Goal: Task Accomplishment & Management: Manage account settings

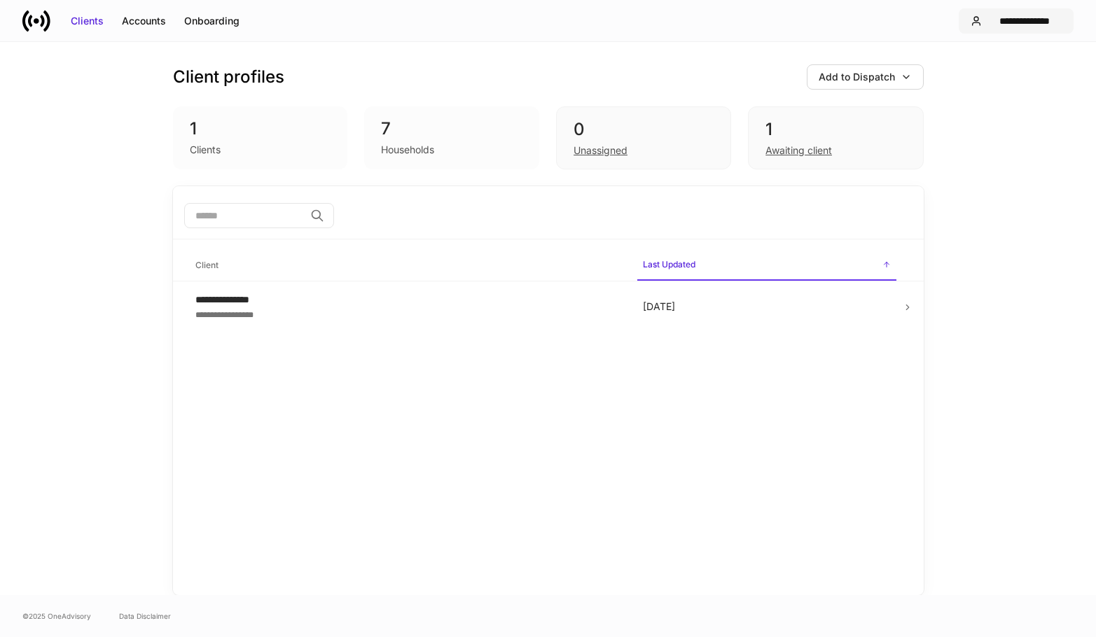
click at [994, 20] on div "**********" at bounding box center [1024, 21] width 74 height 14
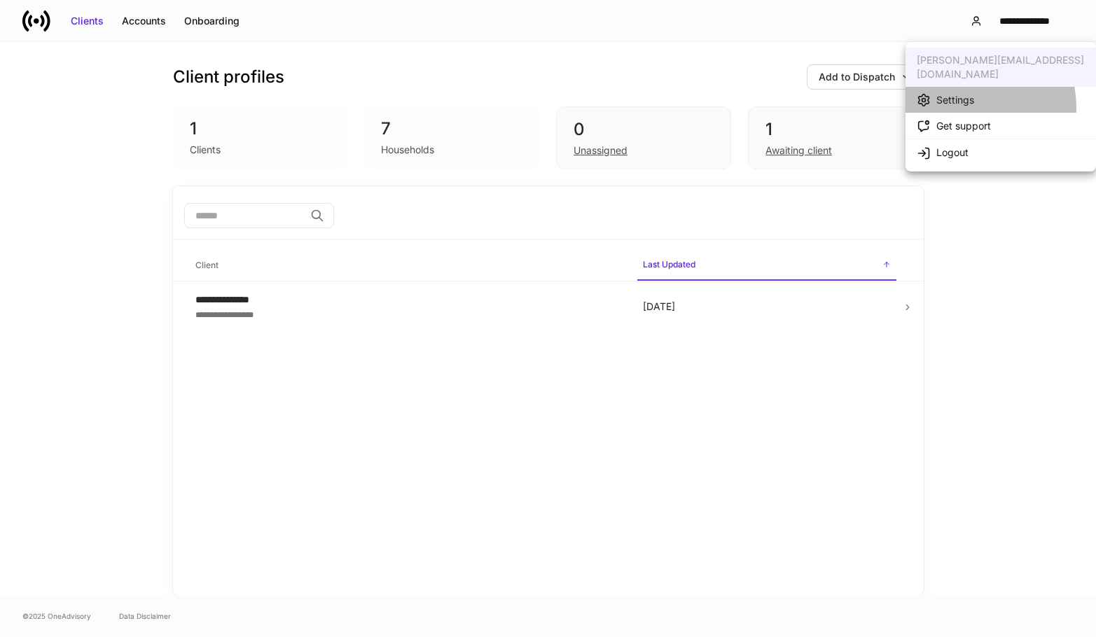
click at [967, 93] on div "Settings" at bounding box center [944, 99] width 57 height 15
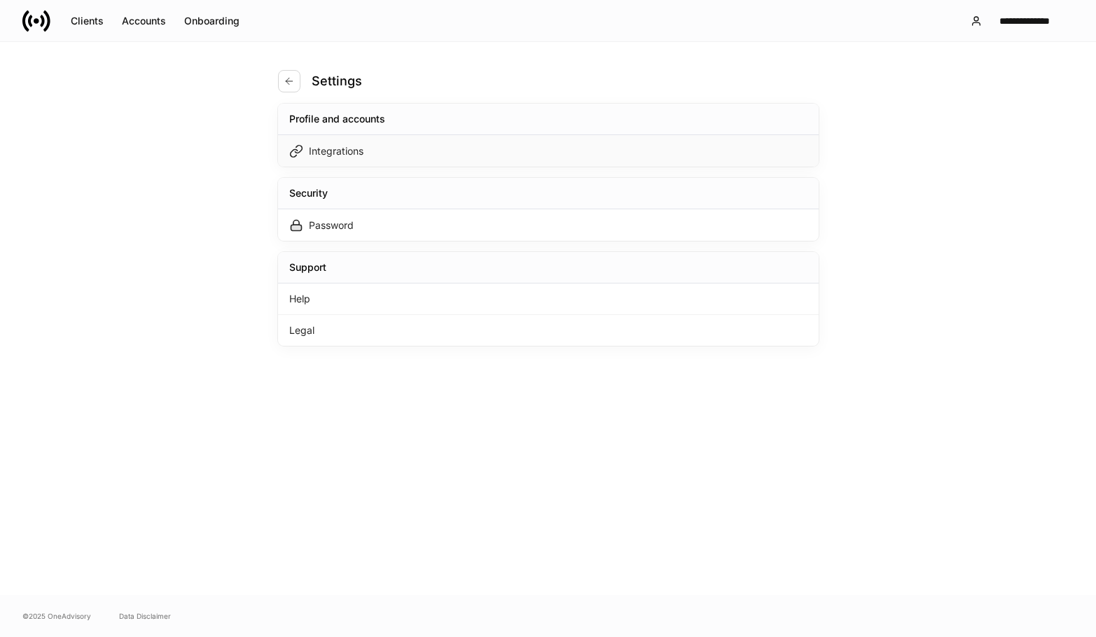
click at [409, 160] on div "Integrations" at bounding box center [548, 151] width 540 height 32
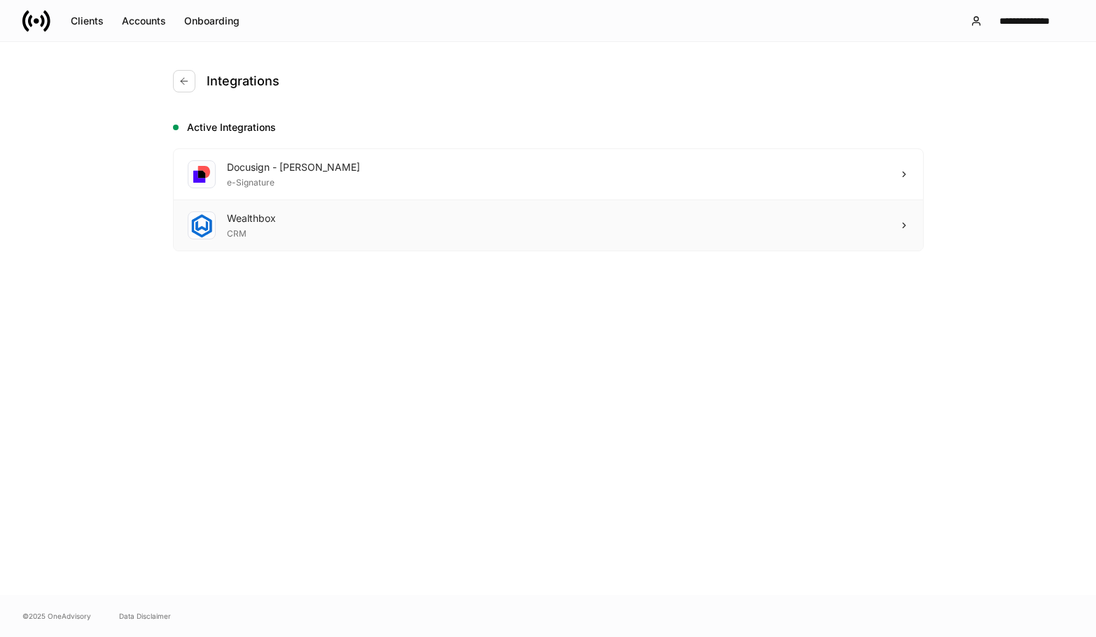
click at [300, 232] on div "Wealthbox CRM" at bounding box center [548, 225] width 749 height 50
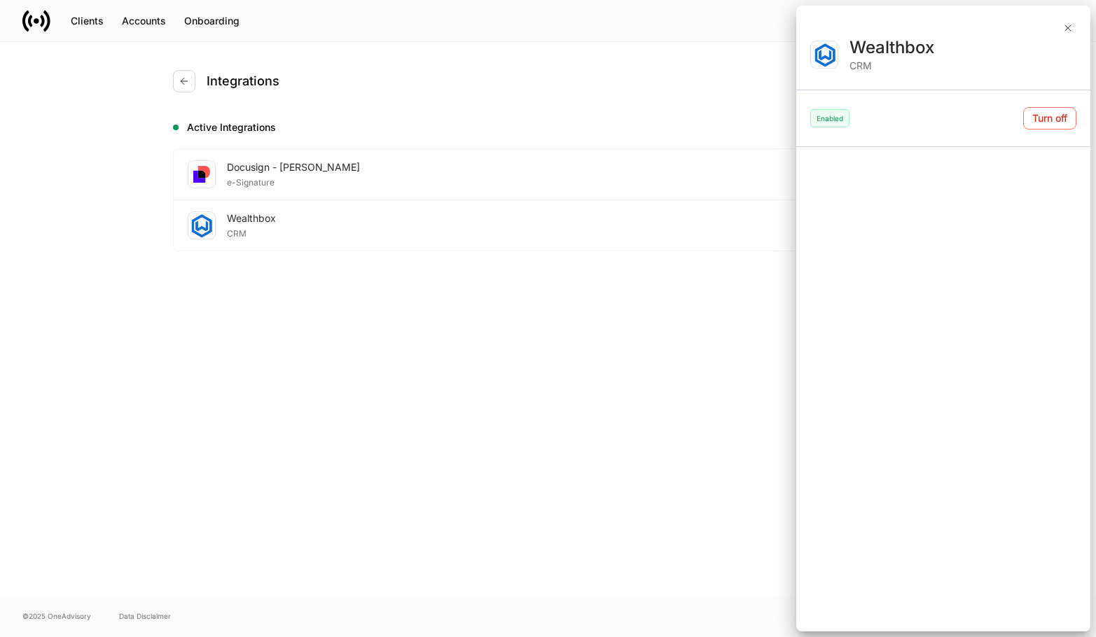
click at [811, 120] on div "Enabled" at bounding box center [829, 118] width 39 height 18
click at [1068, 27] on icon "button" at bounding box center [1067, 27] width 11 height 11
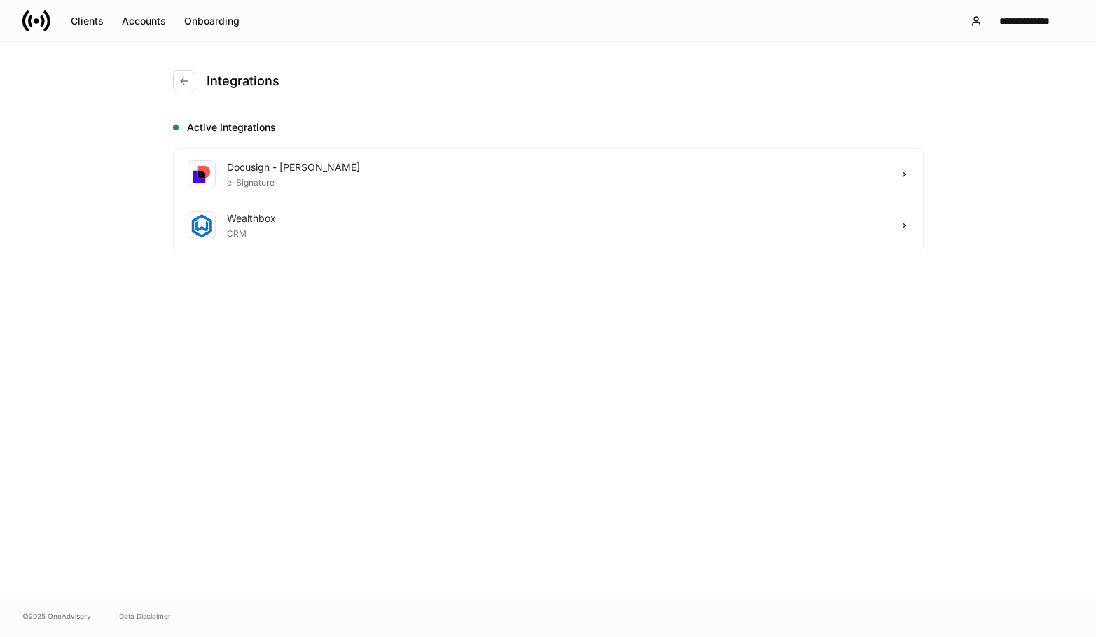
click at [176, 78] on button "button" at bounding box center [184, 81] width 22 height 22
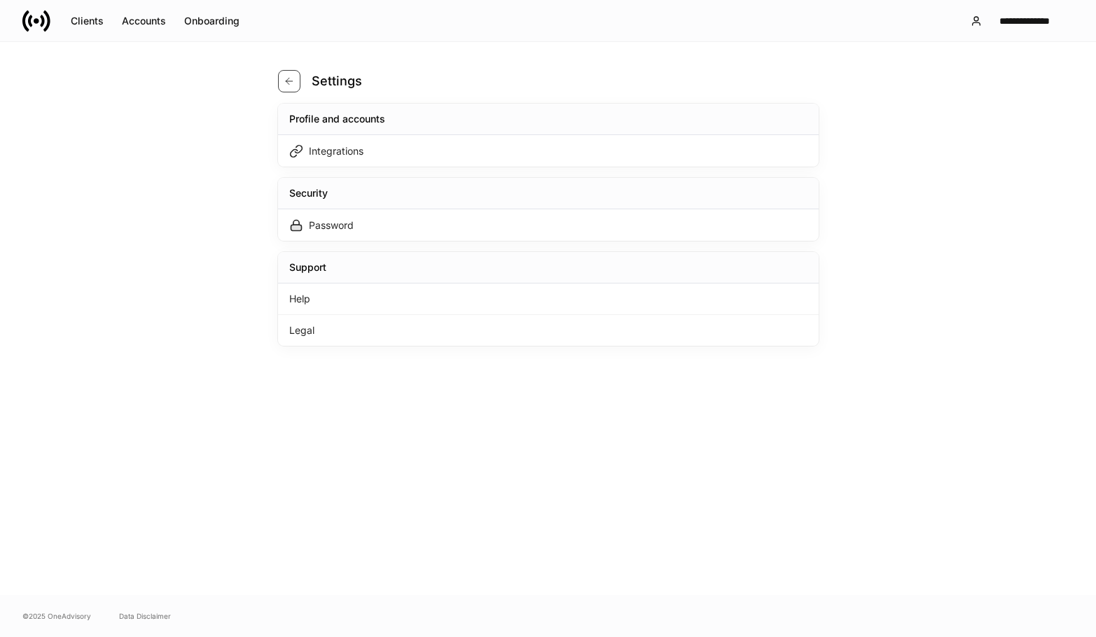
click at [290, 87] on button "button" at bounding box center [289, 81] width 22 height 22
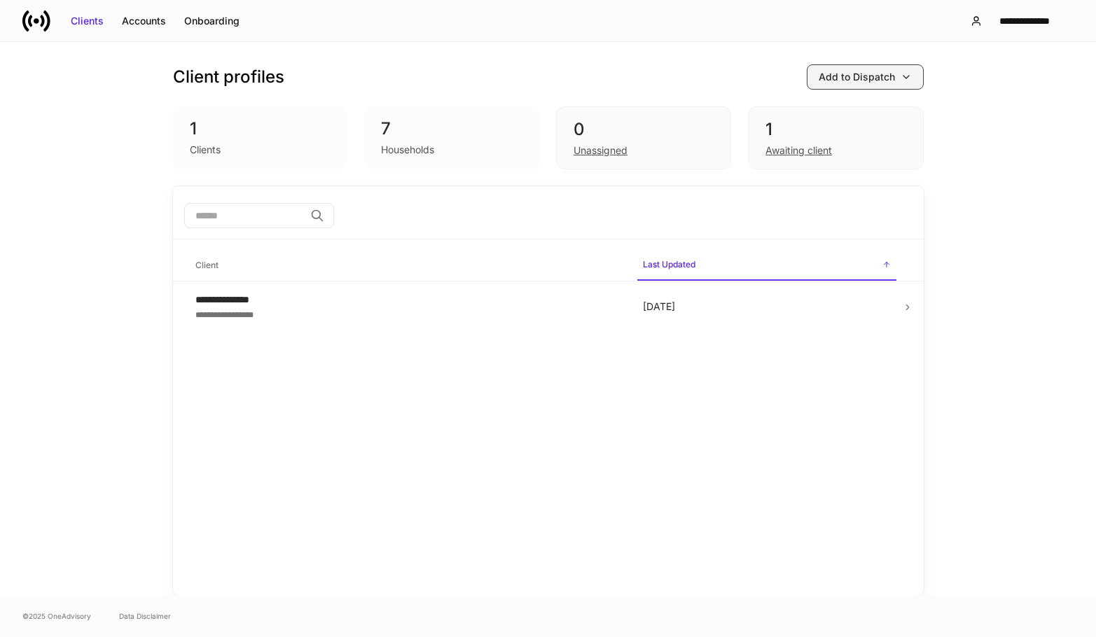
click at [879, 84] on button "Add to Dispatch" at bounding box center [865, 76] width 117 height 25
click at [879, 84] on div at bounding box center [548, 318] width 1096 height 637
click at [879, 83] on div "Add to Dispatch" at bounding box center [856, 77] width 76 height 14
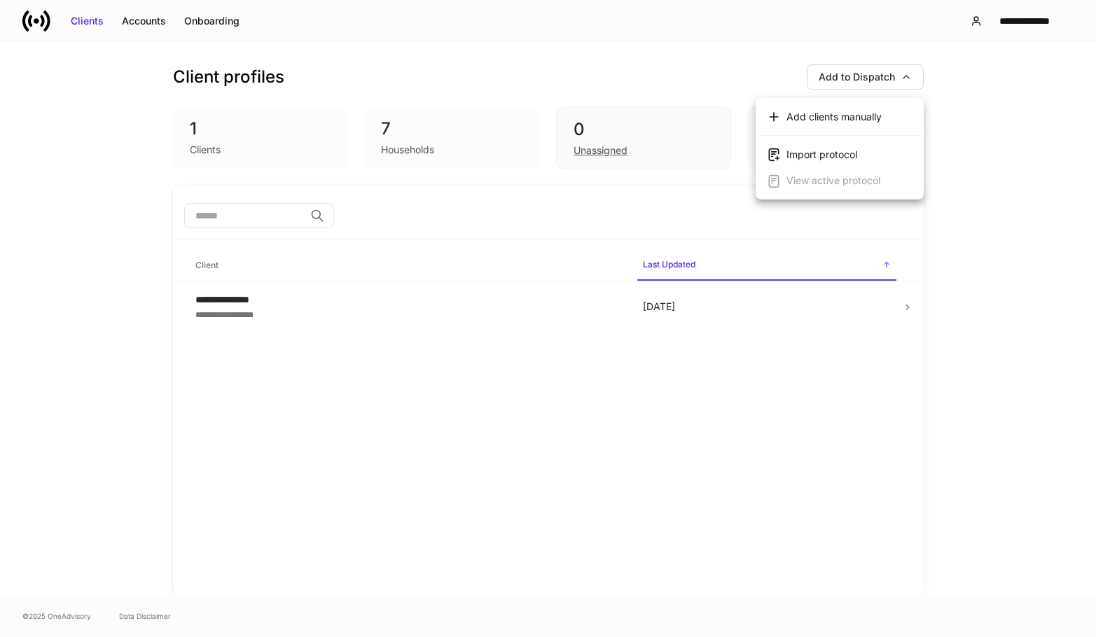
click at [162, 19] on div at bounding box center [548, 318] width 1096 height 637
click at [162, 18] on div "Accounts" at bounding box center [144, 21] width 44 height 14
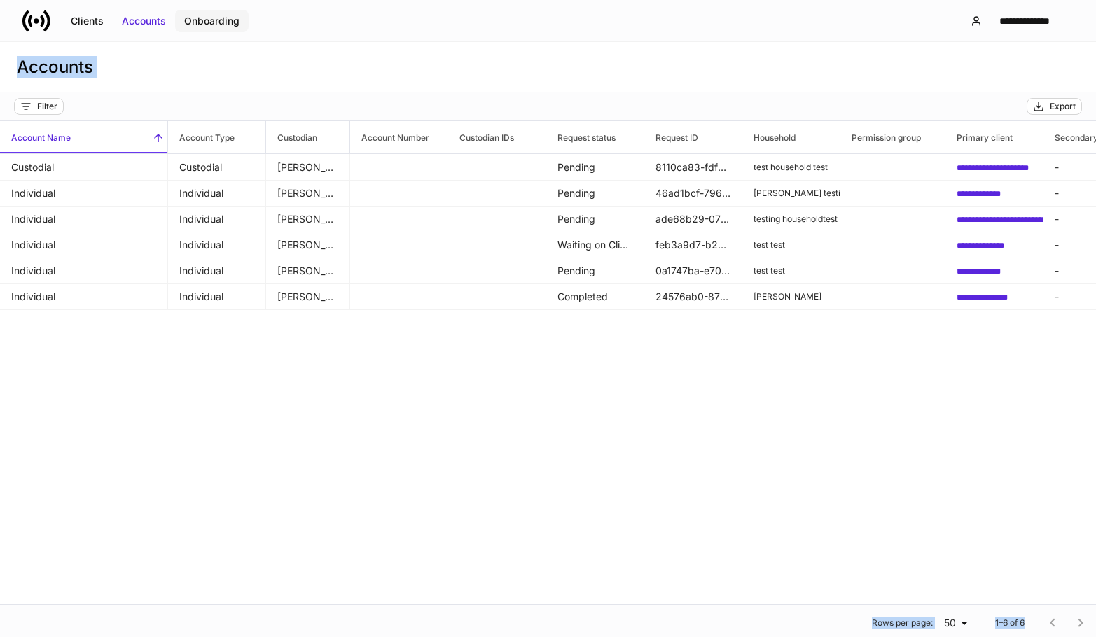
click at [210, 14] on div "Onboarding" at bounding box center [211, 21] width 55 height 14
